Goal: Task Accomplishment & Management: Manage account settings

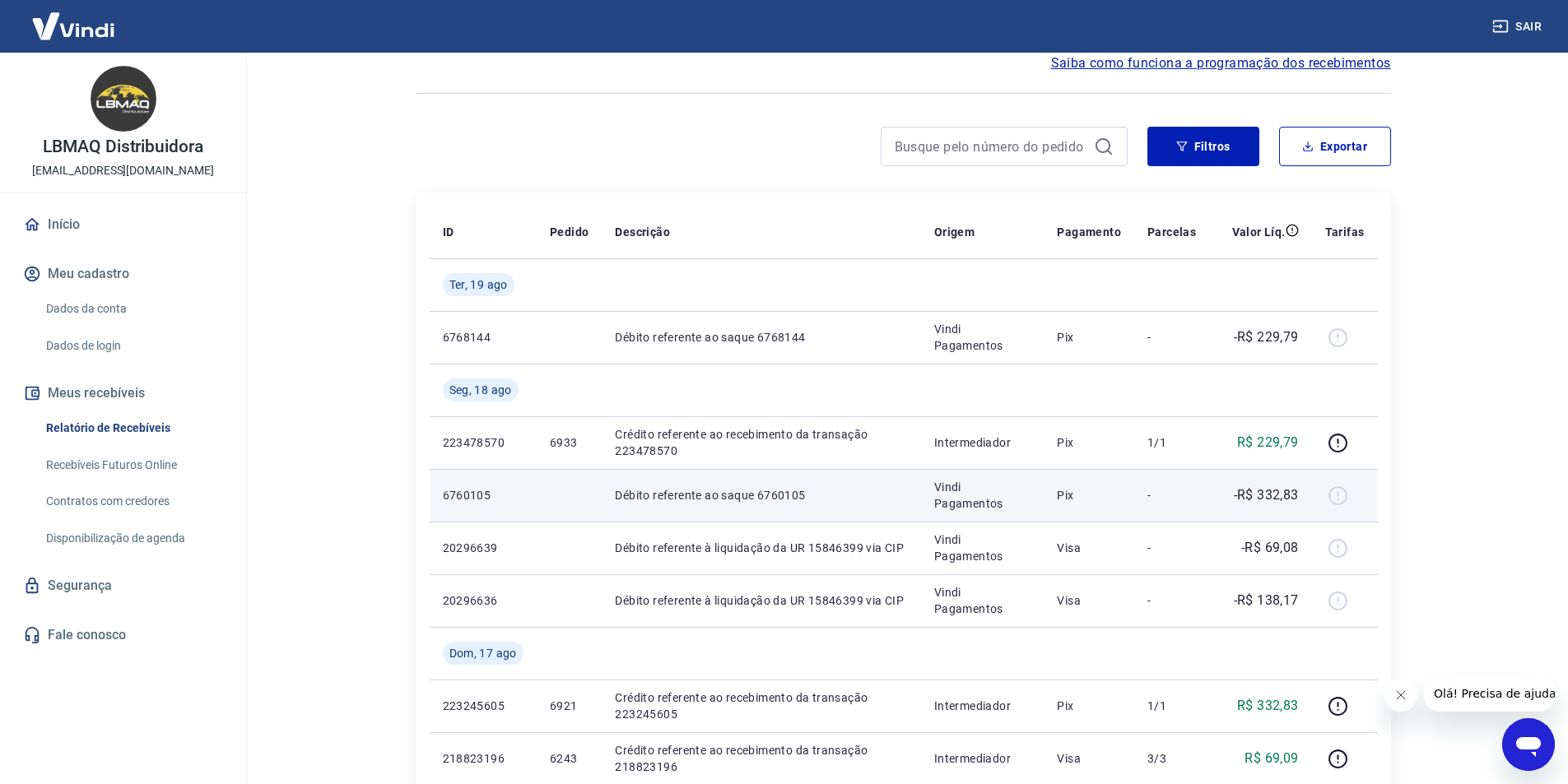
scroll to position [83, 0]
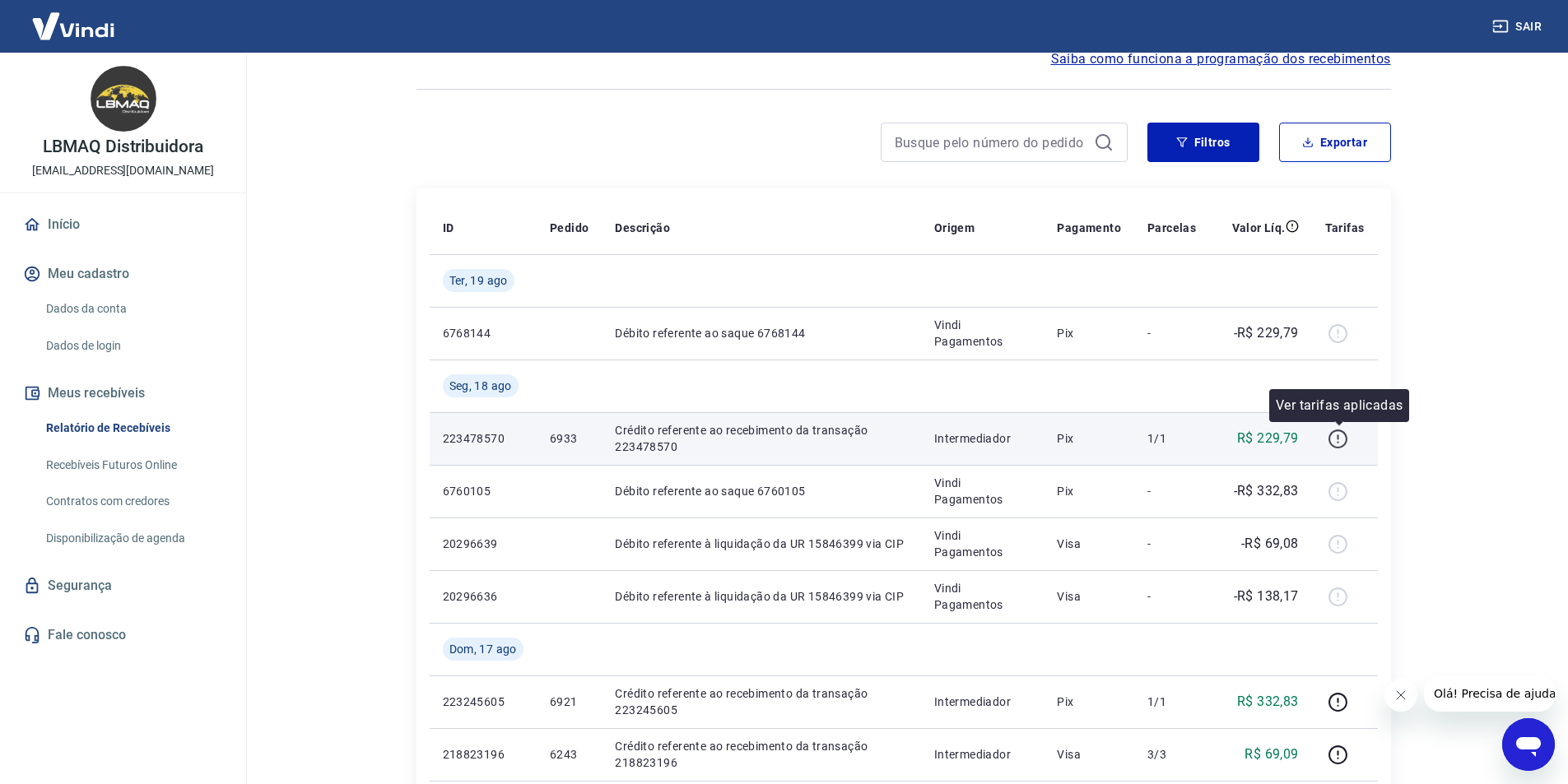
click at [1342, 444] on icon "button" at bounding box center [1338, 439] width 21 height 21
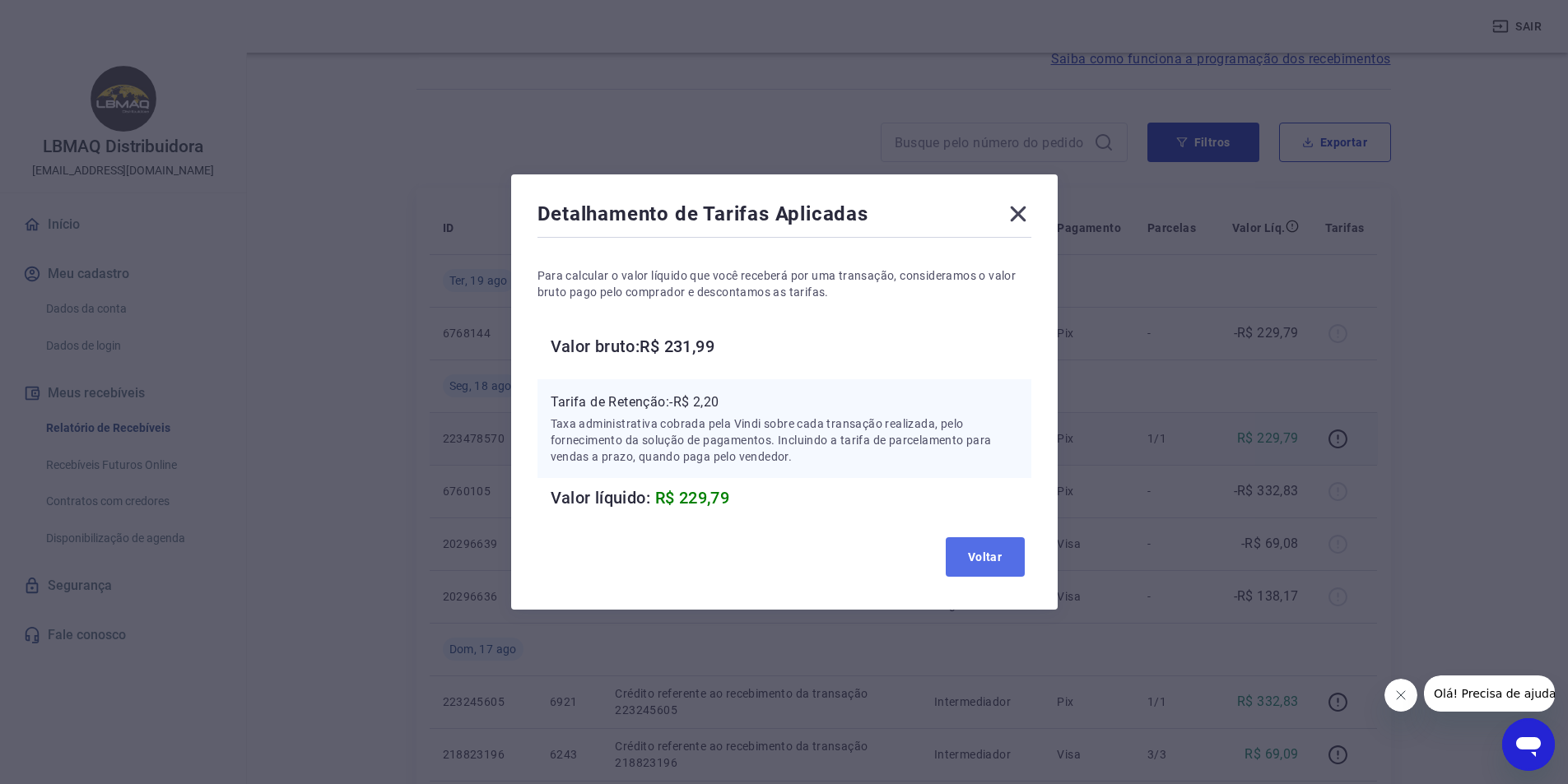
click at [1001, 547] on button "Voltar" at bounding box center [985, 557] width 79 height 40
